Goal: Check status: Check status

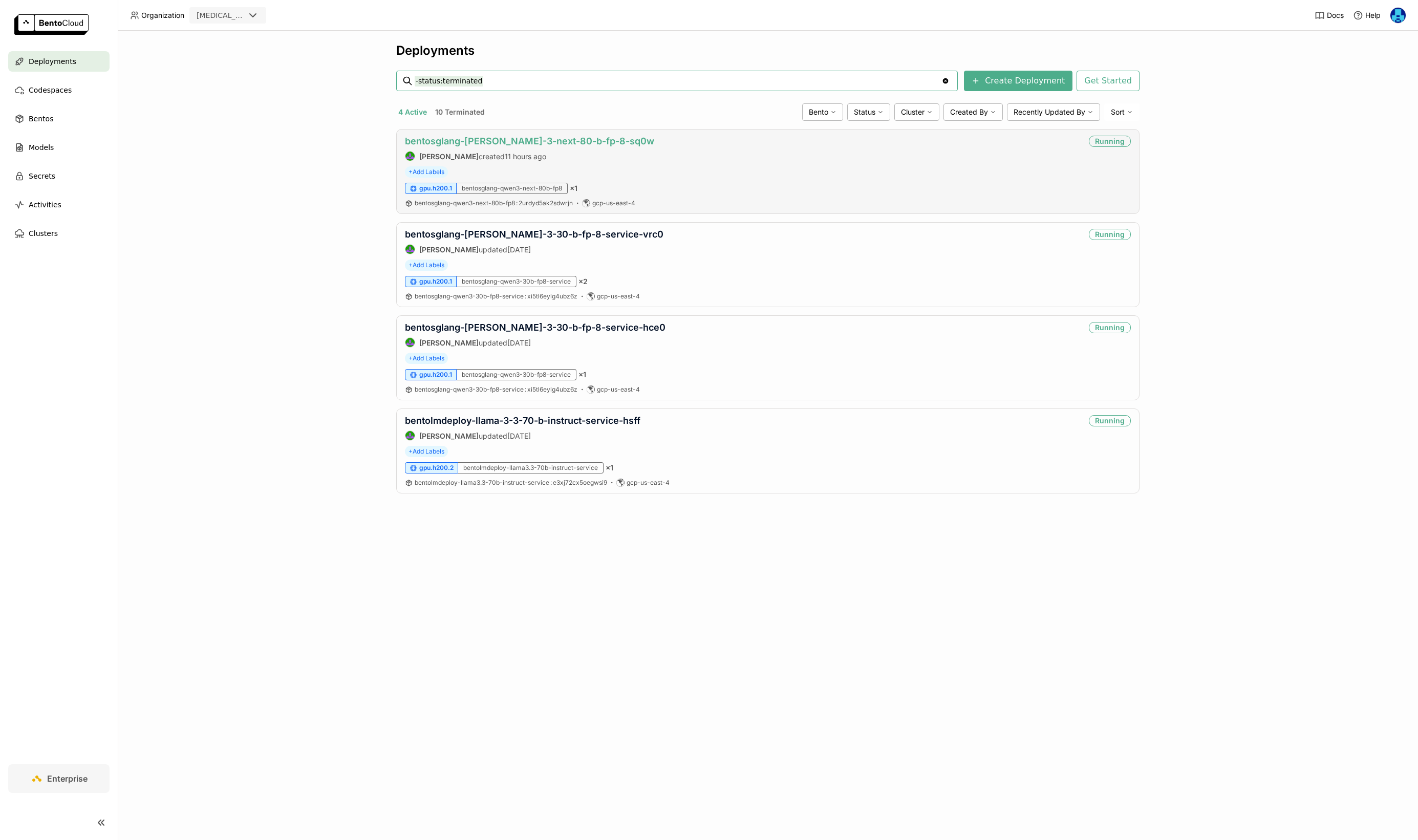
click at [568, 143] on link "bentosglang-[PERSON_NAME]-3-next-80-b-fp-8-sq0w" at bounding box center [530, 141] width 249 height 11
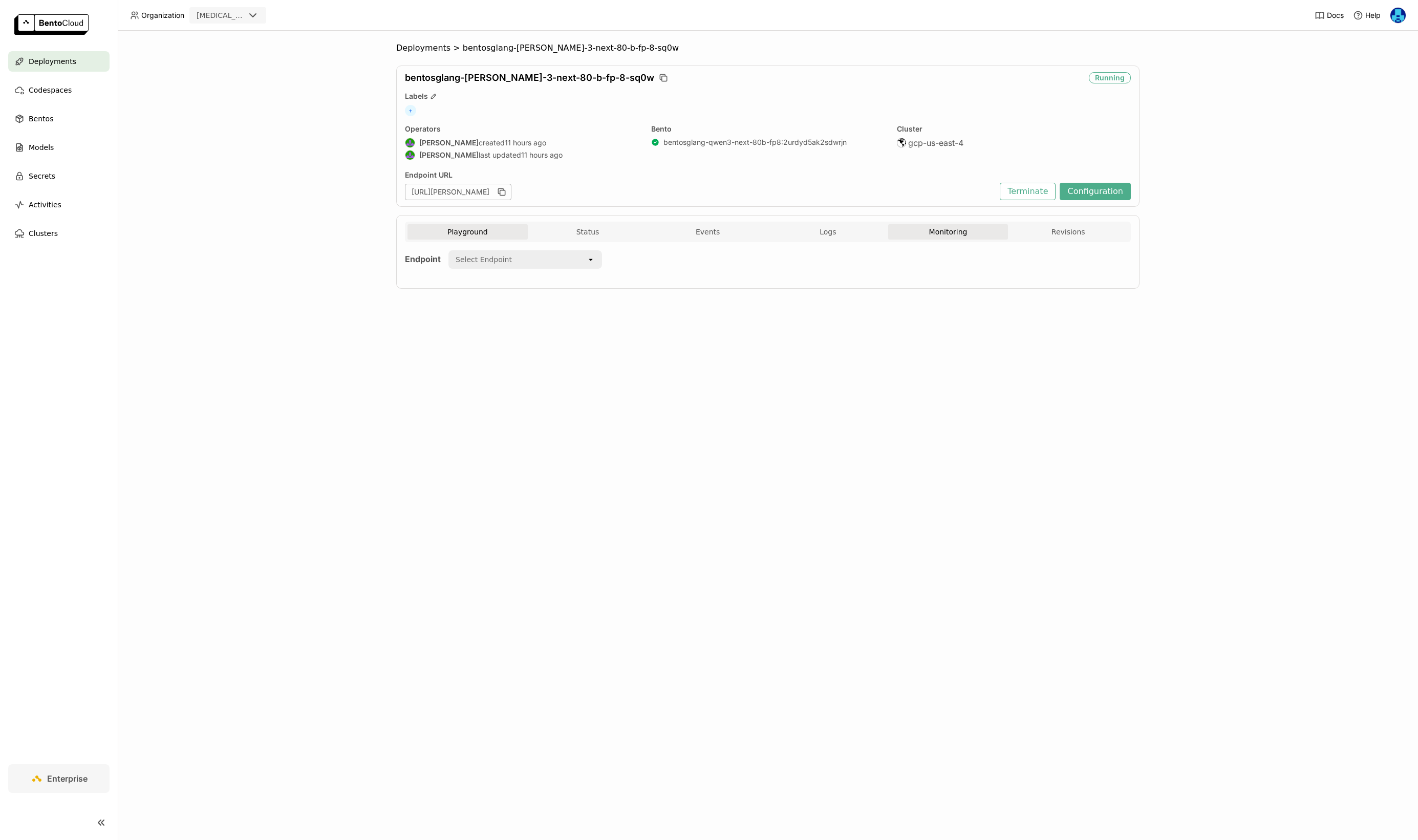
click at [953, 227] on button "Monitoring" at bounding box center [948, 232] width 121 height 15
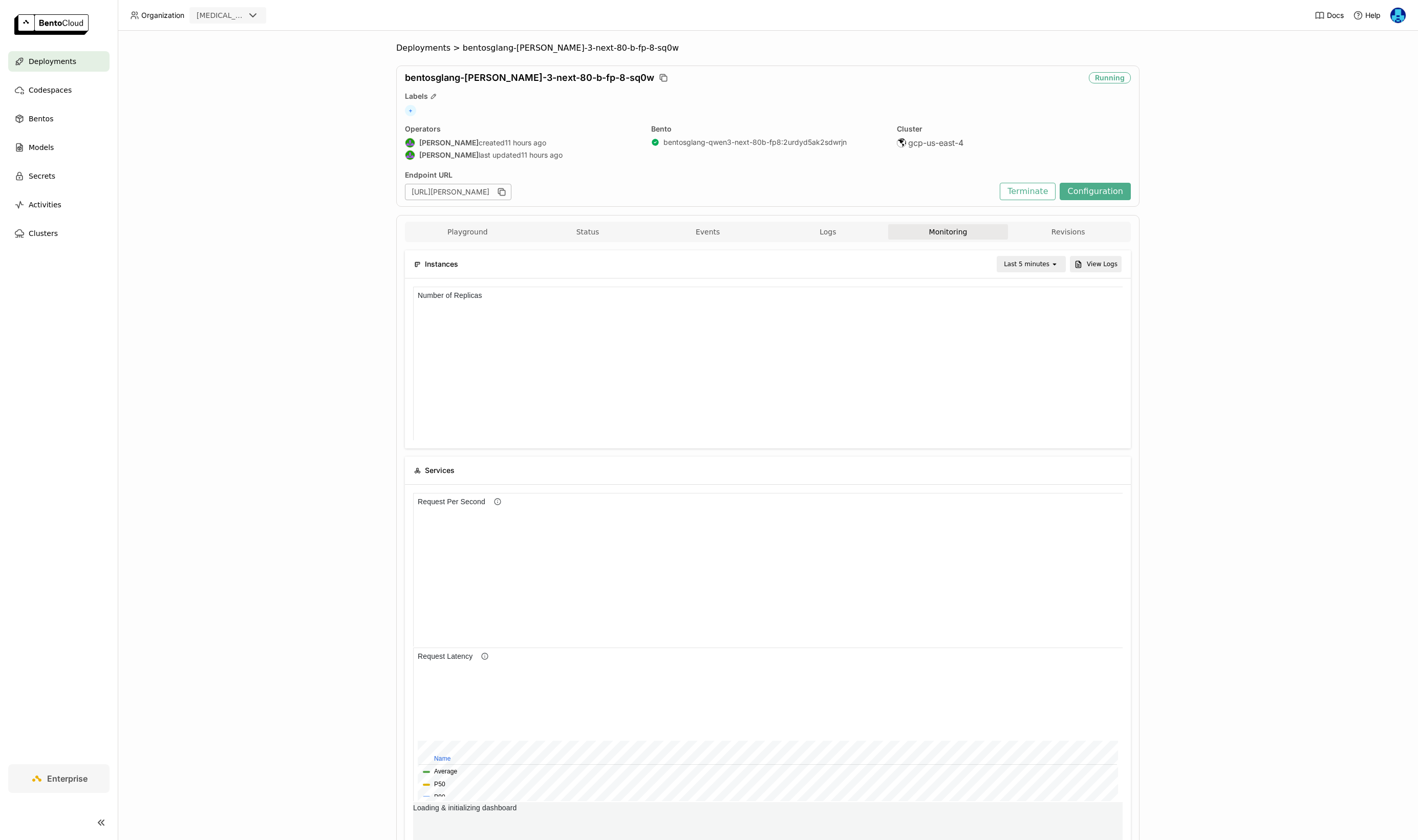
scroll to position [154, 710]
click at [507, 193] on icon "button" at bounding box center [501, 192] width 10 height 10
